Goal: Check status: Check status

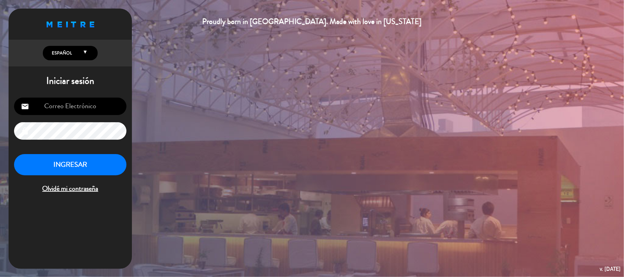
type input "[EMAIL_ADDRESS][DOMAIN_NAME]"
click at [54, 164] on button "INGRESAR" at bounding box center [70, 165] width 112 height 22
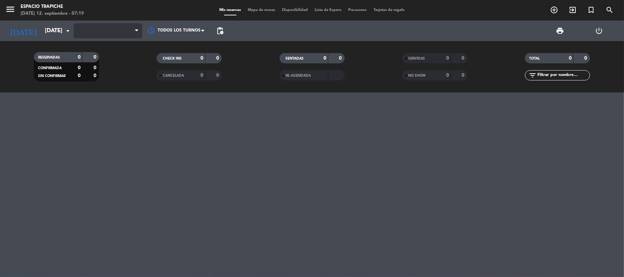
click at [138, 31] on icon at bounding box center [136, 30] width 3 height 5
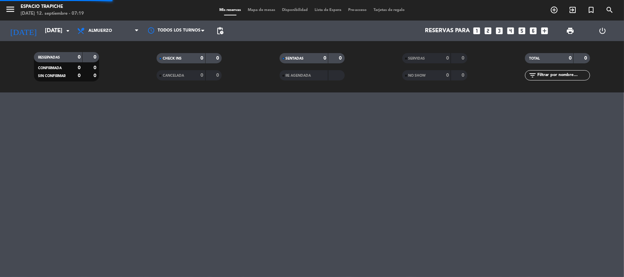
click at [135, 28] on icon at bounding box center [136, 30] width 3 height 5
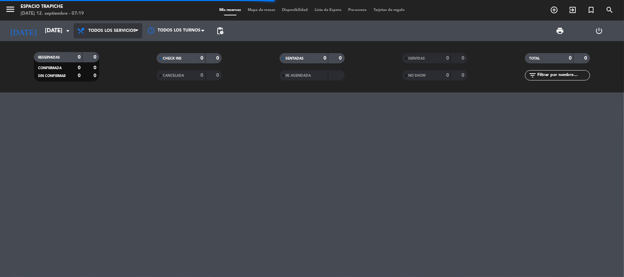
click at [113, 49] on div "menu Espacio Trapiche [DATE] 12. septiembre - 07:19 Mis reservas Mapa de mesas …" at bounding box center [312, 46] width 624 height 93
click at [113, 49] on div "RESERVADAS 0 0 CONFIRMADA 0 0 SIN CONFIRMAR 0 0" at bounding box center [66, 67] width 123 height 38
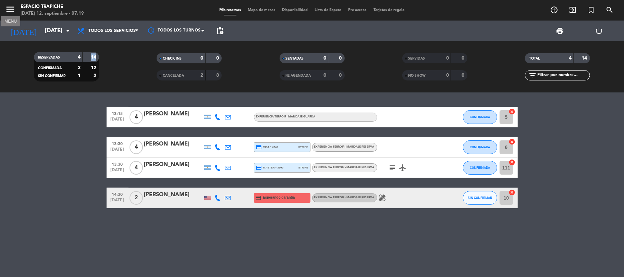
click at [12, 9] on icon "menu" at bounding box center [10, 9] width 10 height 10
click at [12, 9] on div "close" at bounding box center [57, 13] width 94 height 9
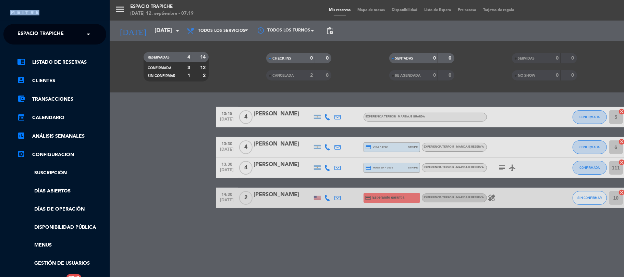
click at [55, 32] on span "Espacio Trapiche" at bounding box center [40, 34] width 46 height 14
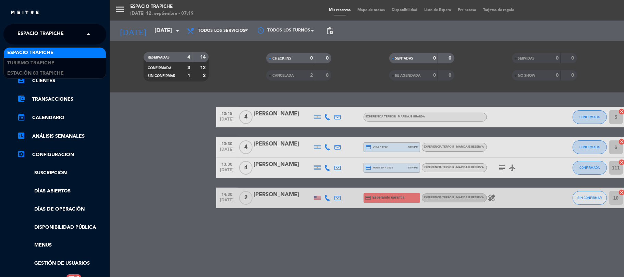
click at [55, 32] on span "Espacio Trapiche" at bounding box center [40, 34] width 46 height 14
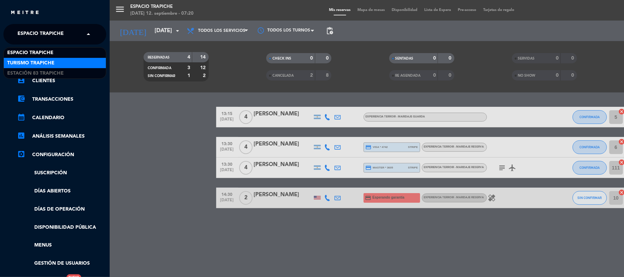
click at [51, 59] on span "Turismo Trapiche" at bounding box center [30, 63] width 47 height 8
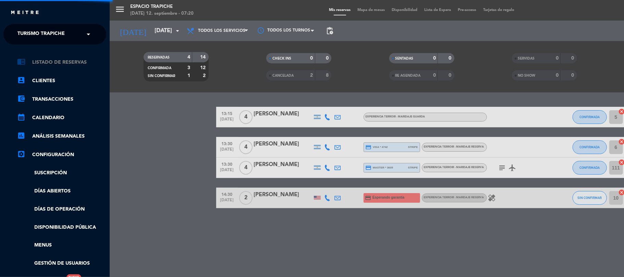
click at [51, 59] on link "chrome_reader_mode Listado de Reservas" at bounding box center [61, 62] width 89 height 8
click at [51, 59] on div "close × Turismo Trapiche × chrome_reader_mode Listado de Reservas account_box C…" at bounding box center [312, 138] width 624 height 277
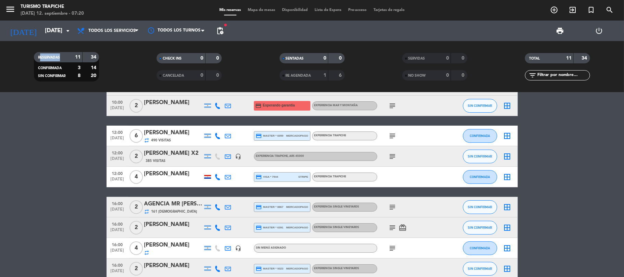
scroll to position [109, 0]
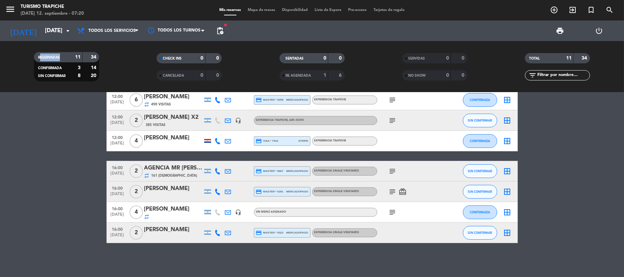
click at [389, 212] on icon "subject" at bounding box center [393, 212] width 8 height 8
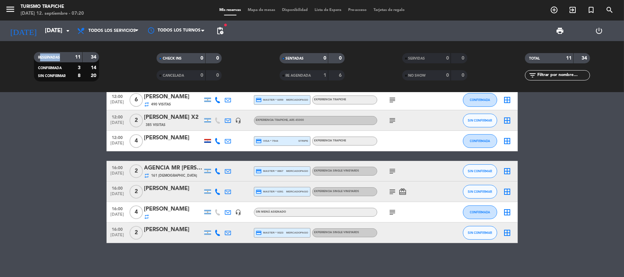
click at [389, 212] on icon "subject" at bounding box center [393, 212] width 8 height 8
click at [394, 212] on icon "subject" at bounding box center [393, 212] width 8 height 8
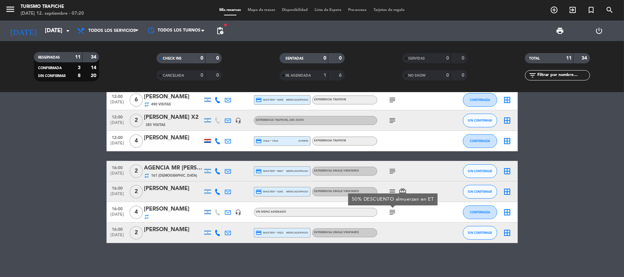
click at [391, 191] on icon "subject" at bounding box center [393, 192] width 8 height 8
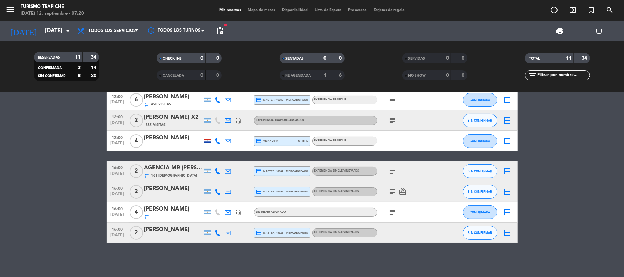
click at [391, 191] on icon "subject" at bounding box center [393, 192] width 8 height 8
click at [396, 170] on icon "subject" at bounding box center [393, 171] width 8 height 8
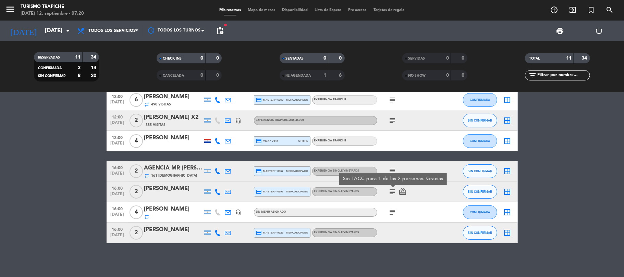
click at [396, 170] on icon "subject" at bounding box center [393, 171] width 8 height 8
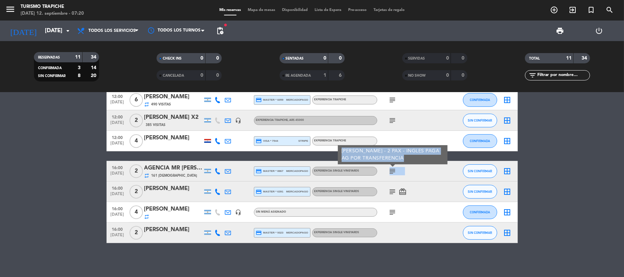
click at [396, 170] on icon "subject" at bounding box center [393, 171] width 8 height 8
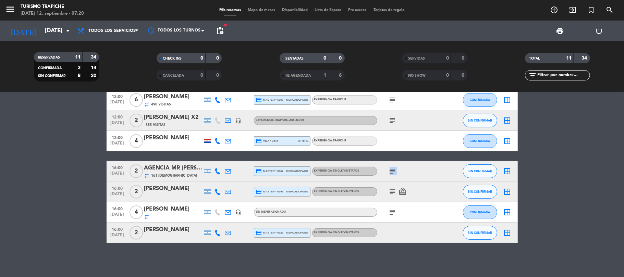
click at [395, 171] on icon "subject" at bounding box center [393, 171] width 8 height 8
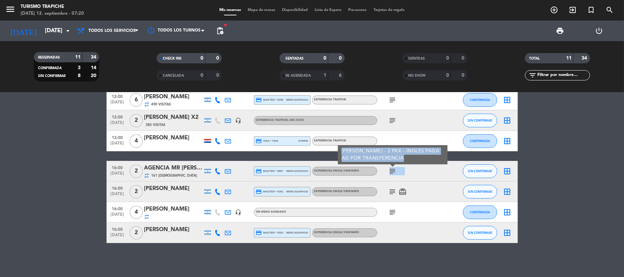
click at [395, 171] on icon "subject" at bounding box center [393, 171] width 8 height 8
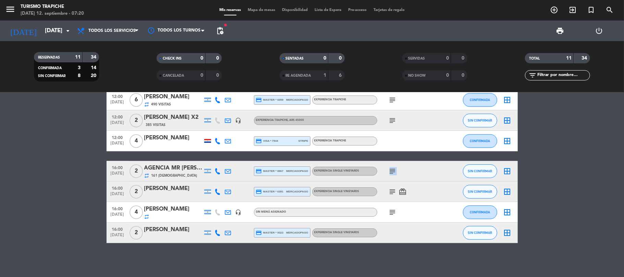
click at [393, 169] on icon "subject" at bounding box center [393, 171] width 8 height 8
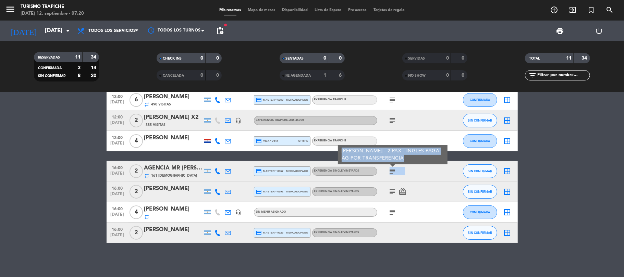
click at [393, 169] on icon "subject" at bounding box center [393, 171] width 8 height 8
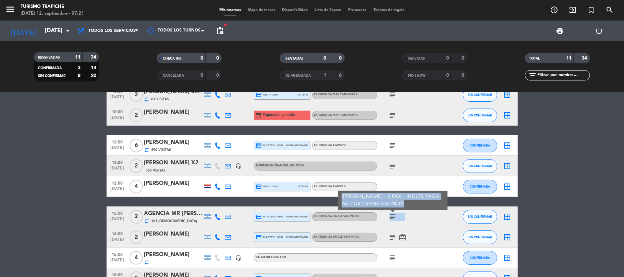
click at [393, 163] on icon "subject" at bounding box center [393, 166] width 8 height 8
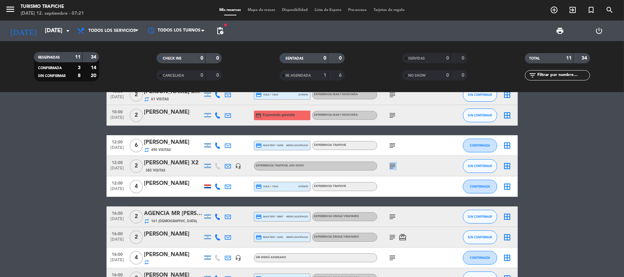
click at [393, 163] on icon "subject" at bounding box center [393, 166] width 8 height 8
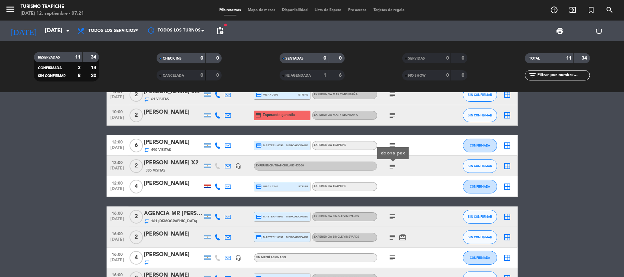
click at [393, 144] on icon "subject" at bounding box center [393, 146] width 8 height 8
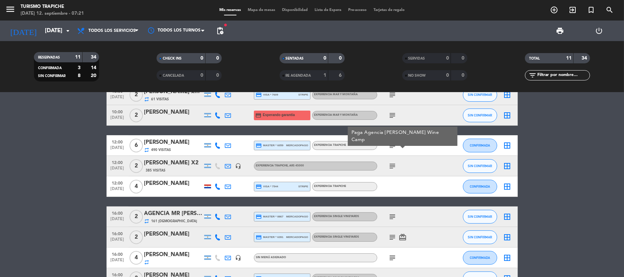
click at [393, 144] on icon "subject" at bounding box center [393, 146] width 8 height 8
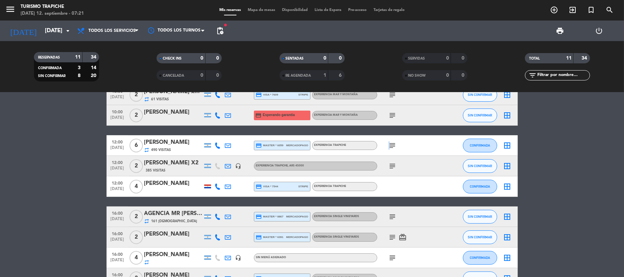
click at [393, 144] on icon "subject" at bounding box center [393, 146] width 8 height 8
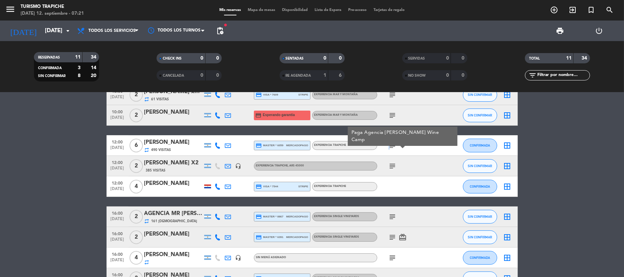
click at [393, 144] on icon "subject" at bounding box center [393, 146] width 8 height 8
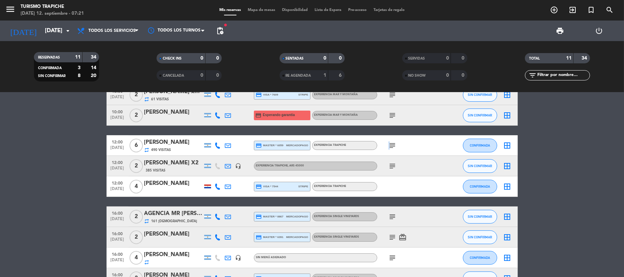
click at [393, 144] on icon "subject" at bounding box center [393, 146] width 8 height 8
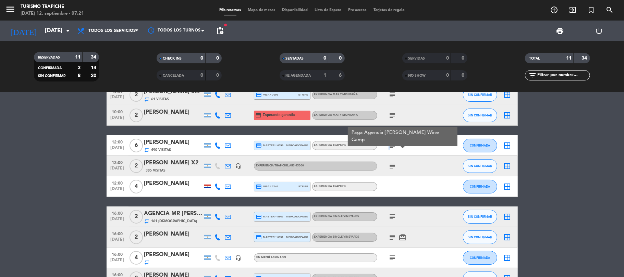
click at [394, 145] on icon "subject" at bounding box center [393, 146] width 8 height 8
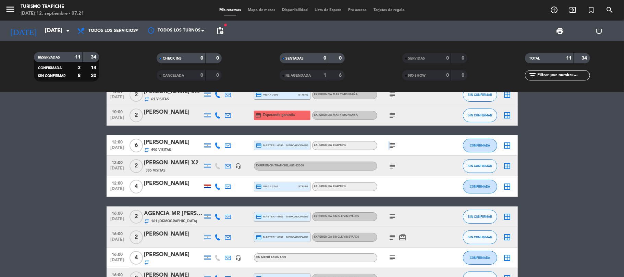
click at [394, 145] on icon "subject" at bounding box center [393, 146] width 8 height 8
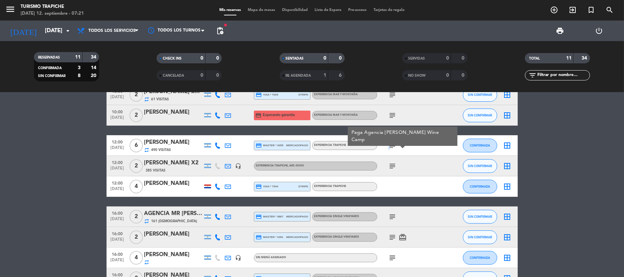
click at [394, 145] on icon "subject" at bounding box center [393, 146] width 8 height 8
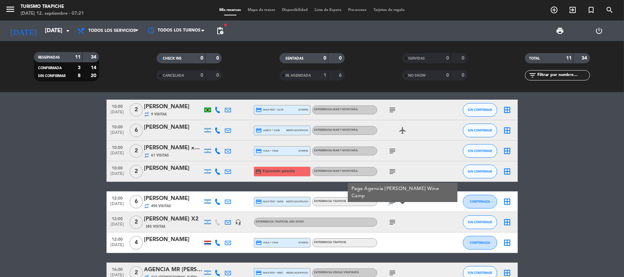
scroll to position [0, 0]
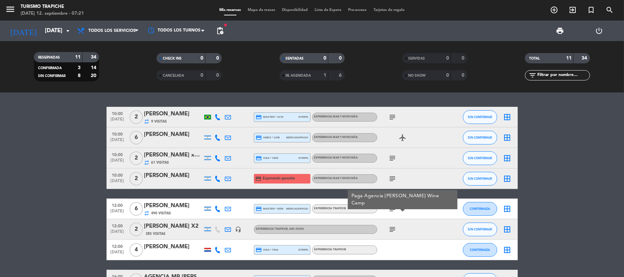
click at [391, 179] on icon "subject" at bounding box center [393, 179] width 8 height 8
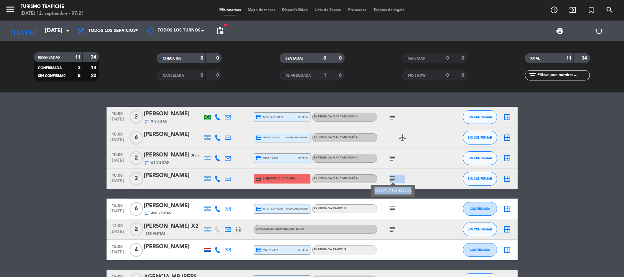
click at [392, 158] on icon "subject" at bounding box center [393, 158] width 8 height 8
click at [393, 157] on icon "subject" at bounding box center [393, 158] width 8 height 8
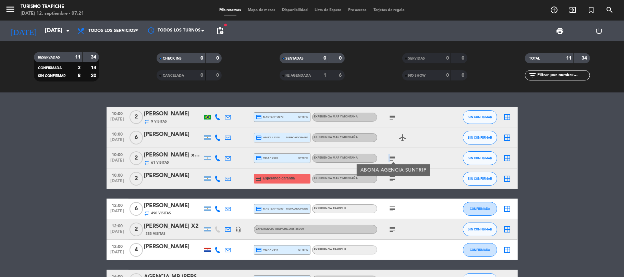
click at [391, 121] on div "subject" at bounding box center [408, 117] width 62 height 20
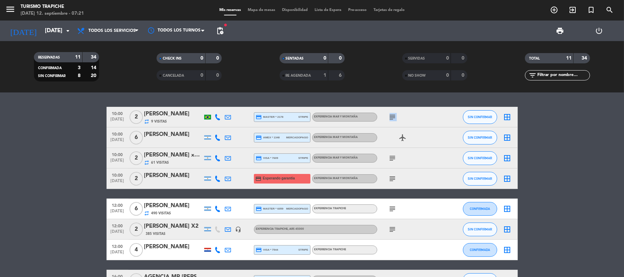
click at [391, 118] on icon "subject" at bounding box center [393, 117] width 8 height 8
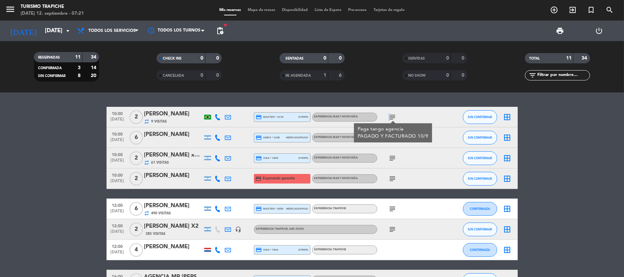
click at [581, 142] on bookings-row "10:00 [DATE] 2 [PERSON_NAME] repeat 9 Visitas credit_card master * 2178 stripe …" at bounding box center [312, 229] width 624 height 245
click at [581, 143] on bookings-row "10:00 [DATE] 2 [PERSON_NAME] repeat 9 Visitas credit_card master * 2178 stripe …" at bounding box center [312, 229] width 624 height 245
click at [581, 144] on bookings-row "10:00 [DATE] 2 [PERSON_NAME] repeat 9 Visitas credit_card master * 2178 stripe …" at bounding box center [312, 229] width 624 height 245
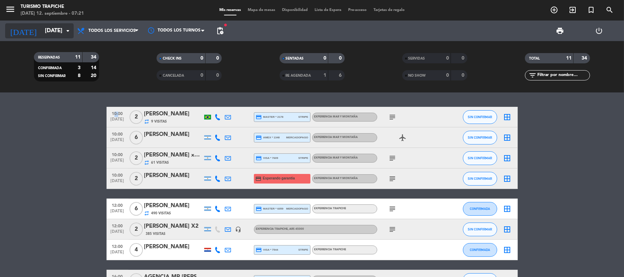
click at [64, 31] on icon "arrow_drop_down" at bounding box center [68, 31] width 8 height 8
click at [65, 33] on icon "arrow_drop_down" at bounding box center [68, 31] width 8 height 8
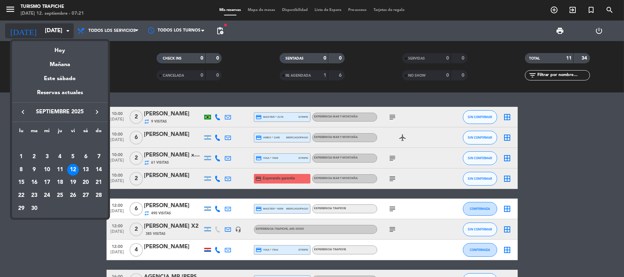
click at [65, 33] on div at bounding box center [312, 138] width 624 height 277
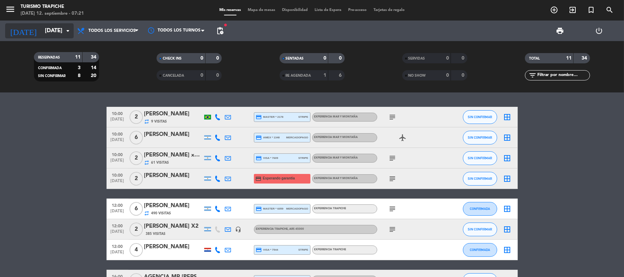
click at [65, 33] on icon "arrow_drop_down" at bounding box center [68, 31] width 8 height 8
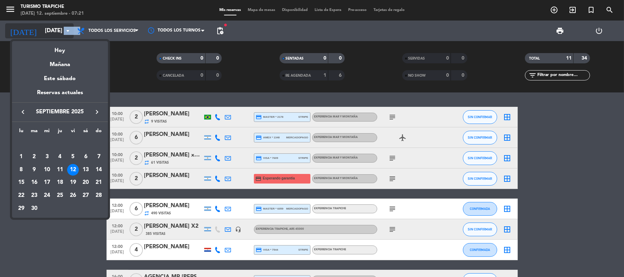
click at [65, 33] on div at bounding box center [312, 138] width 624 height 277
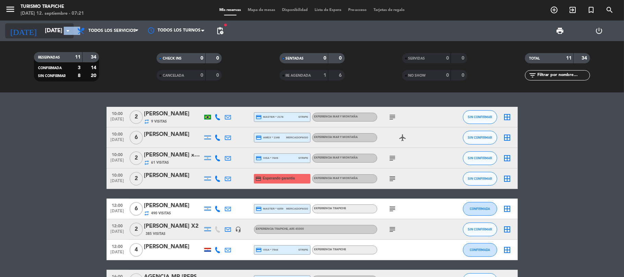
click at [65, 33] on icon "arrow_drop_down" at bounding box center [68, 31] width 8 height 8
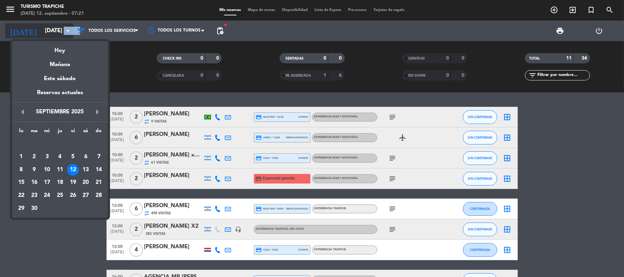
click at [65, 33] on div at bounding box center [312, 138] width 624 height 277
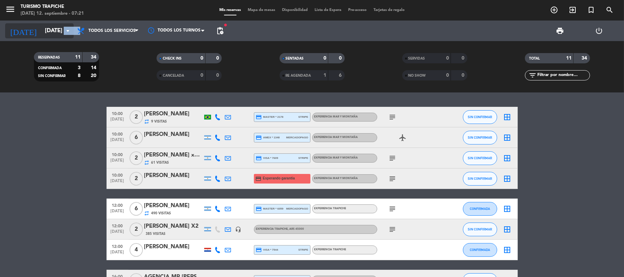
click at [65, 33] on icon "arrow_drop_down" at bounding box center [68, 31] width 8 height 8
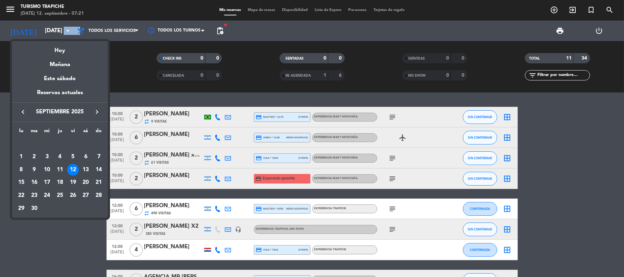
click at [97, 168] on div "14" at bounding box center [99, 170] width 12 height 12
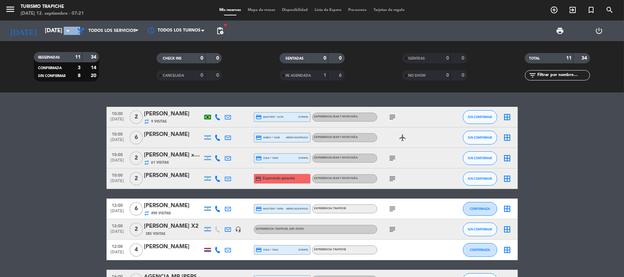
click at [97, 168] on bookings-row "10:00 [DATE] 2 [PERSON_NAME] repeat 9 Visitas credit_card master * 2178 stripe …" at bounding box center [312, 229] width 624 height 245
click at [98, 168] on bookings-row "10:00 [DATE] 2 [PERSON_NAME] repeat 9 Visitas credit_card master * 2178 stripe …" at bounding box center [312, 229] width 624 height 245
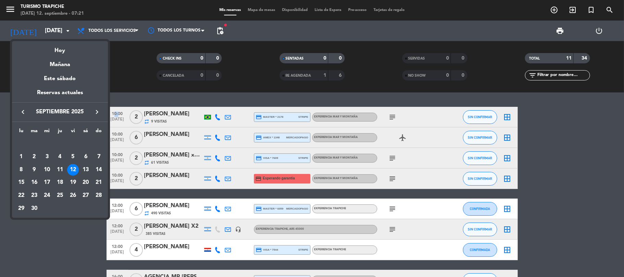
click at [98, 168] on bookings-row "10:00 [DATE] 2 [PERSON_NAME] repeat 9 Visitas credit_card master * 2178 stripe …" at bounding box center [312, 229] width 624 height 245
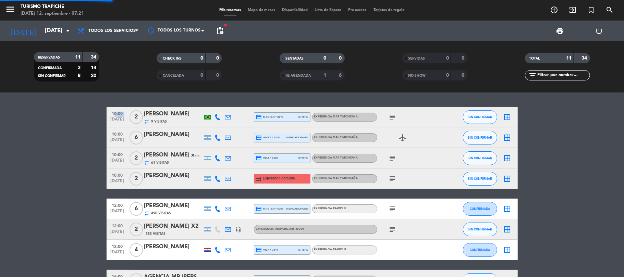
click at [98, 168] on bookings-row "10:00 [DATE] 2 [PERSON_NAME] repeat 9 Visitas credit_card master * 2178 stripe …" at bounding box center [312, 229] width 624 height 245
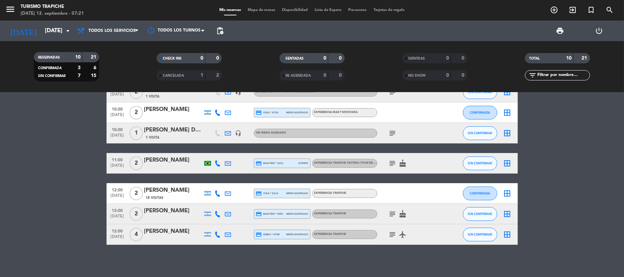
scroll to position [88, 0]
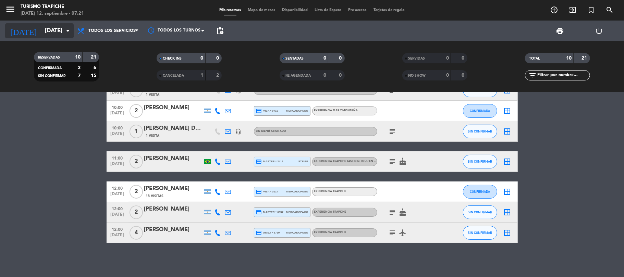
click at [66, 33] on icon "arrow_drop_down" at bounding box center [68, 31] width 8 height 8
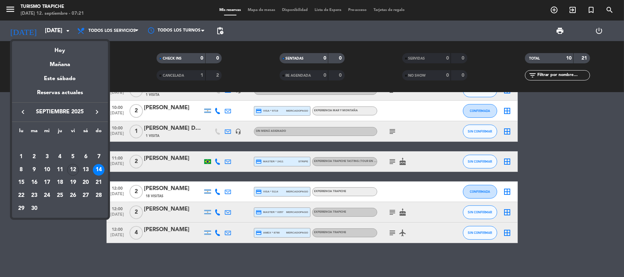
click at [83, 169] on div "13" at bounding box center [86, 170] width 12 height 12
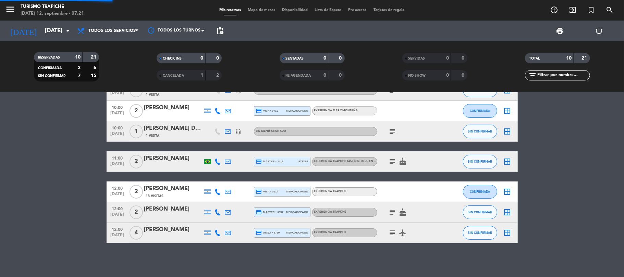
click at [83, 169] on bookings-row "10:00 [DATE] 2 AGE MVM // [PERSON_NAME] X2 // VYD MAR Y MONTAÑA EN ESPAÑOL // […" at bounding box center [312, 131] width 624 height 225
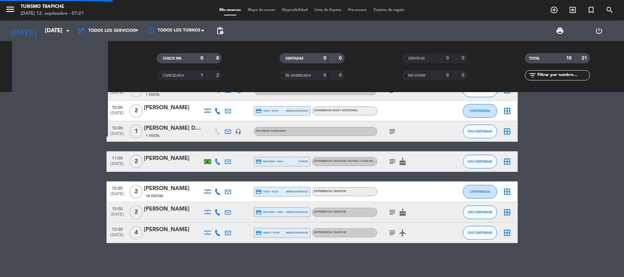
click at [83, 169] on bookings-row "10:00 [DATE] 2 AGE MVM // [PERSON_NAME] X2 // VYD MAR Y MONTAÑA EN ESPAÑOL // […" at bounding box center [312, 131] width 624 height 225
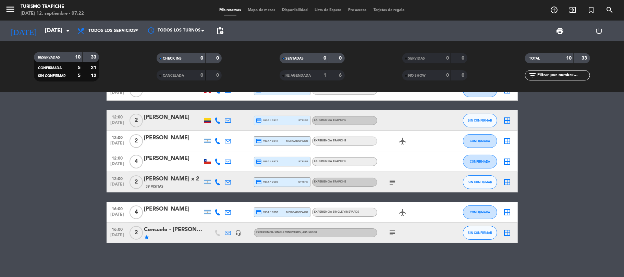
click at [395, 233] on icon "subject" at bounding box center [393, 233] width 8 height 8
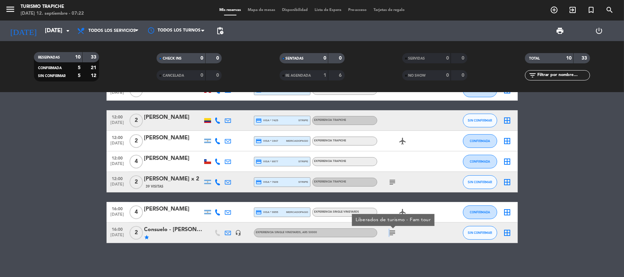
click at [395, 233] on icon "subject" at bounding box center [393, 233] width 8 height 8
click at [528, 223] on bookings-row "10:00 [DATE] 2 ISA [PERSON_NAME] X2 385 Visitas headset_mic EXPERIENCIA MAR Y M…" at bounding box center [312, 131] width 624 height 225
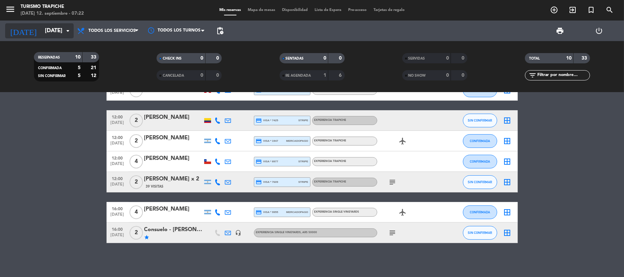
click at [50, 35] on input "[DATE]" at bounding box center [78, 30] width 74 height 13
click at [53, 31] on input "[DATE]" at bounding box center [78, 30] width 74 height 13
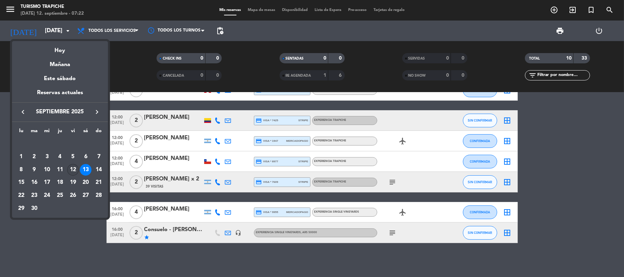
click at [69, 170] on div "12" at bounding box center [73, 170] width 12 height 12
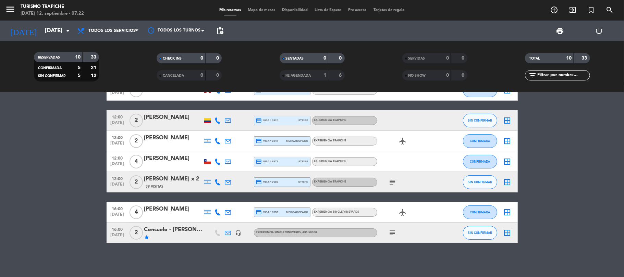
type input "[DATE]"
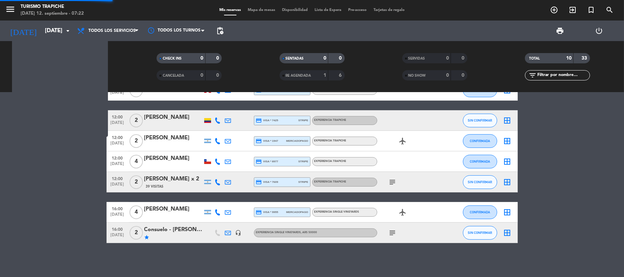
click at [69, 170] on bookings-row "10:00 [DATE] 2 ISA [PERSON_NAME] X2 385 Visitas headset_mic EXPERIENCIA MAR Y M…" at bounding box center [312, 131] width 624 height 225
